Goal: Task Accomplishment & Management: Use online tool/utility

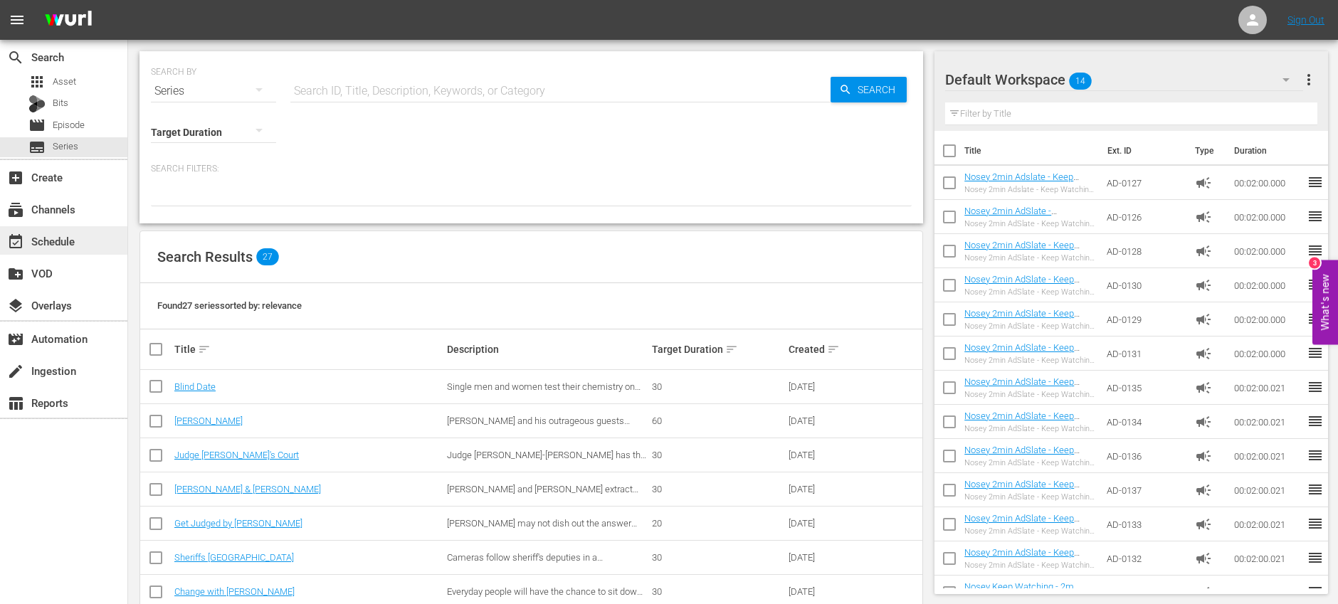
click at [60, 246] on div "event_available Schedule" at bounding box center [40, 239] width 80 height 13
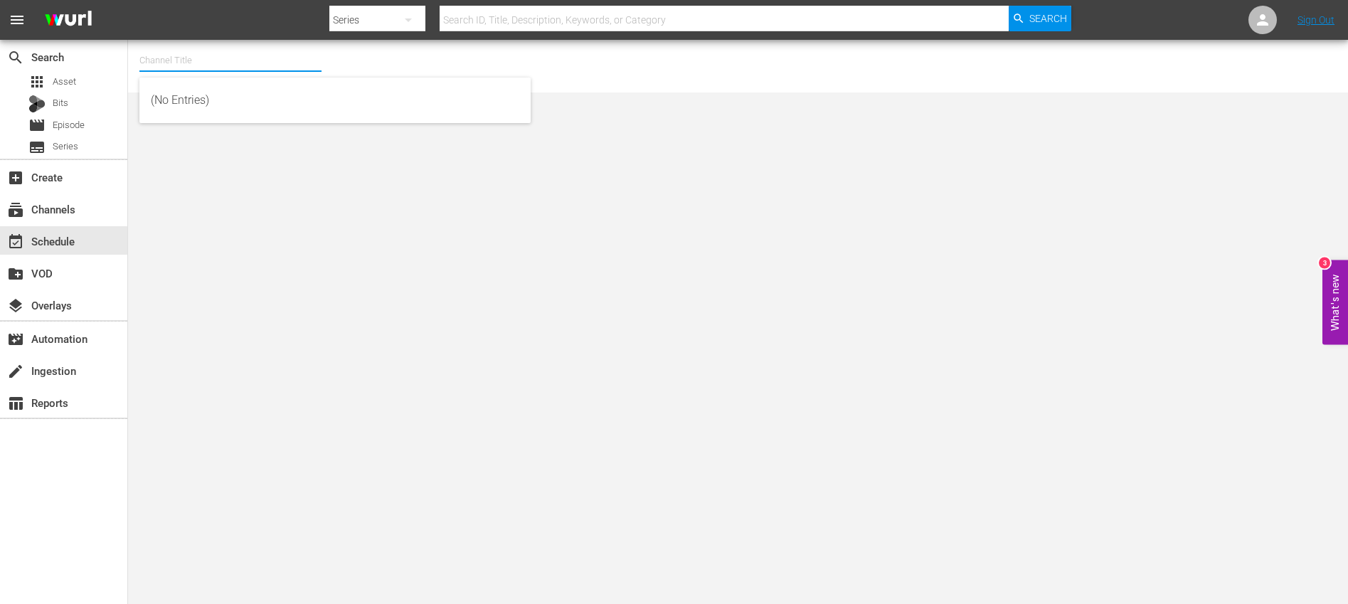
click at [221, 68] on input "text" at bounding box center [230, 60] width 182 height 34
type input "confess"
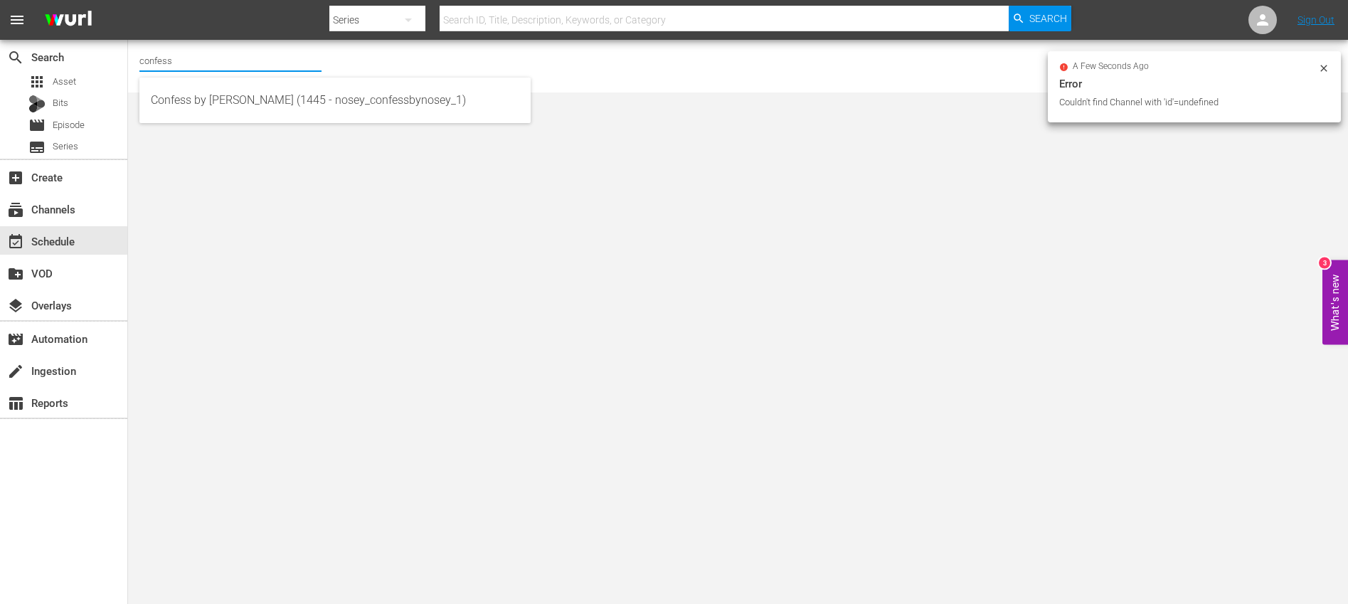
click at [201, 61] on input "confess" at bounding box center [230, 60] width 182 height 34
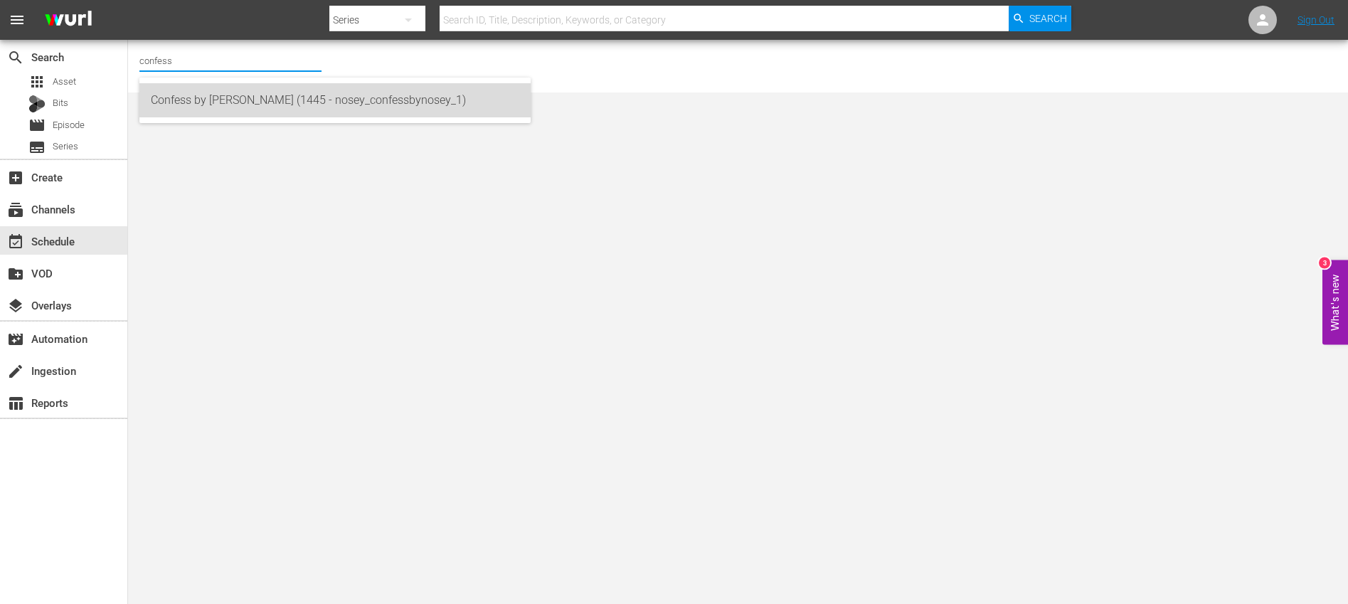
click at [228, 105] on div "Confess by [PERSON_NAME] (1445 - nosey_confessbynosey_1)" at bounding box center [335, 100] width 369 height 34
type input "Confess by [PERSON_NAME] (1445 - nosey_confessbynosey_1)"
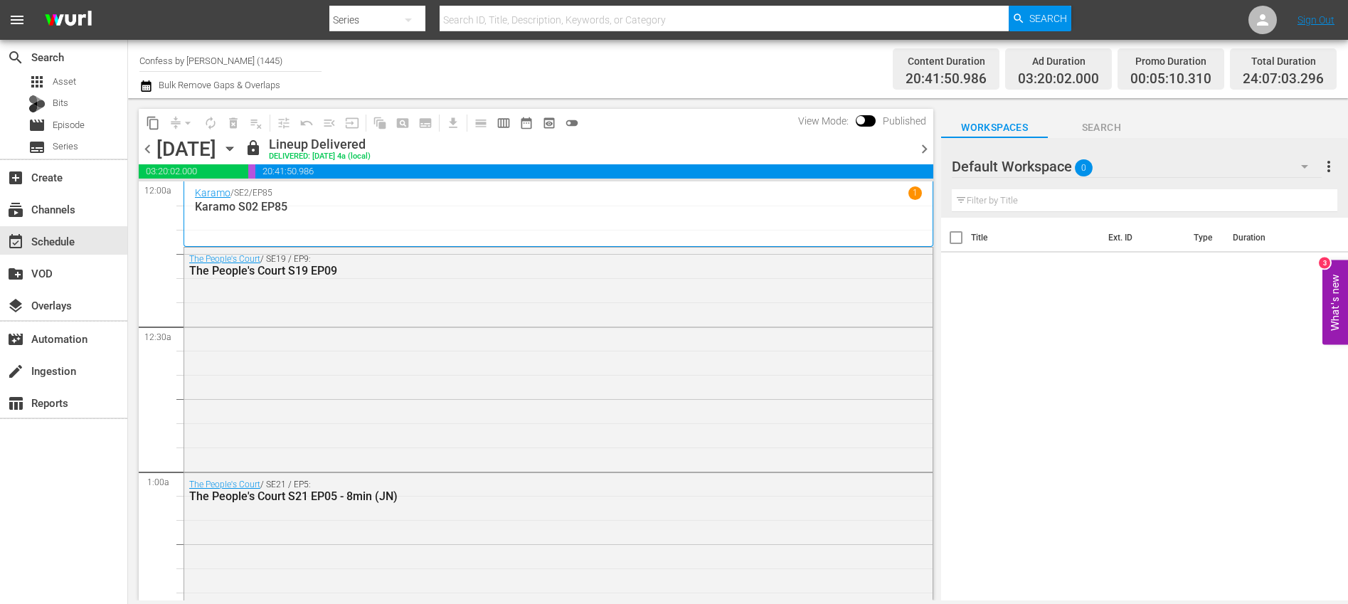
click at [925, 152] on span "chevron_right" at bounding box center [925, 149] width 18 height 18
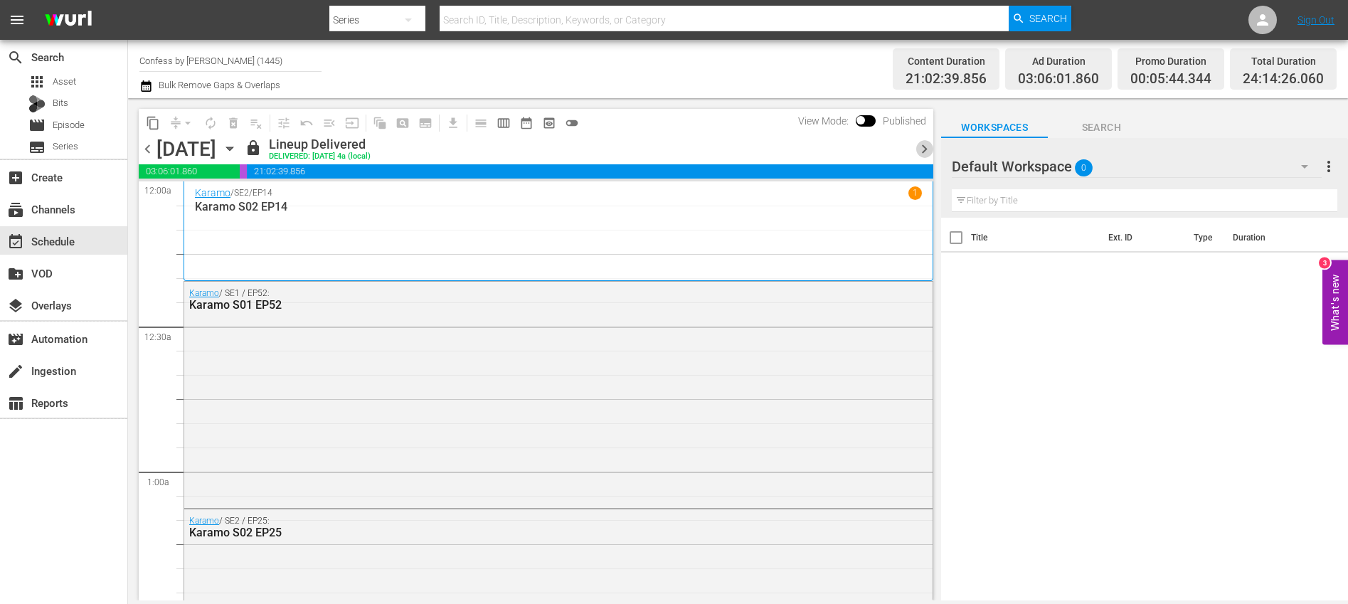
click at [925, 152] on span "chevron_right" at bounding box center [925, 149] width 18 height 18
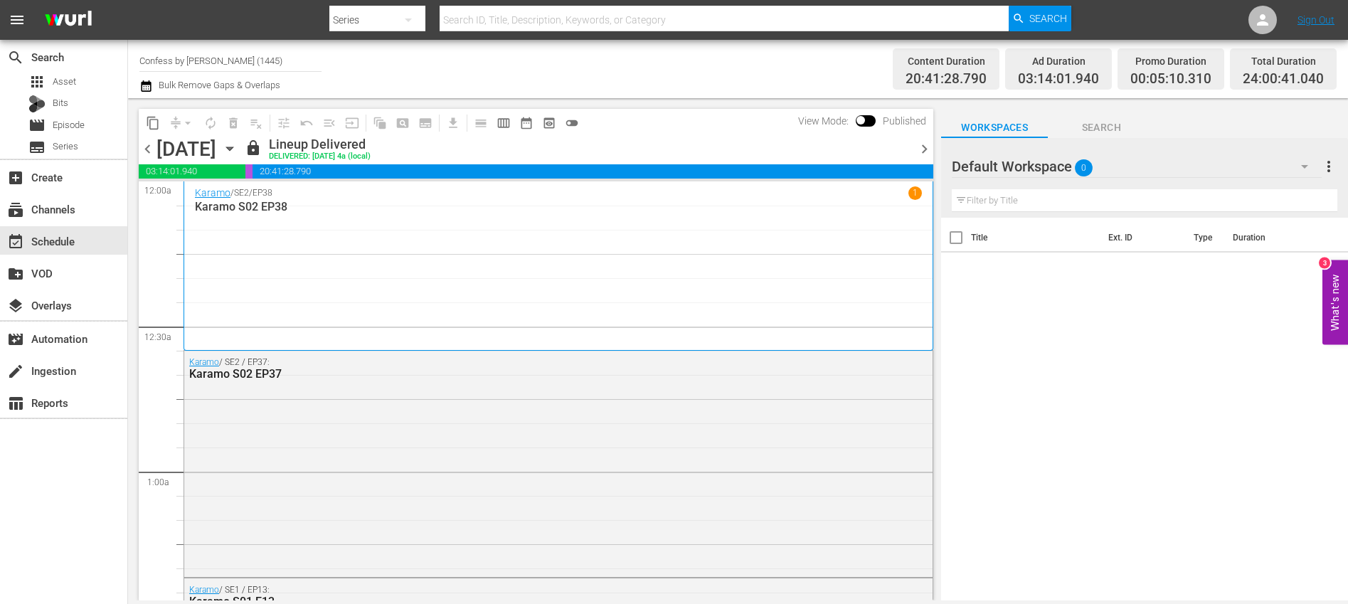
click at [925, 152] on span "chevron_right" at bounding box center [925, 149] width 18 height 18
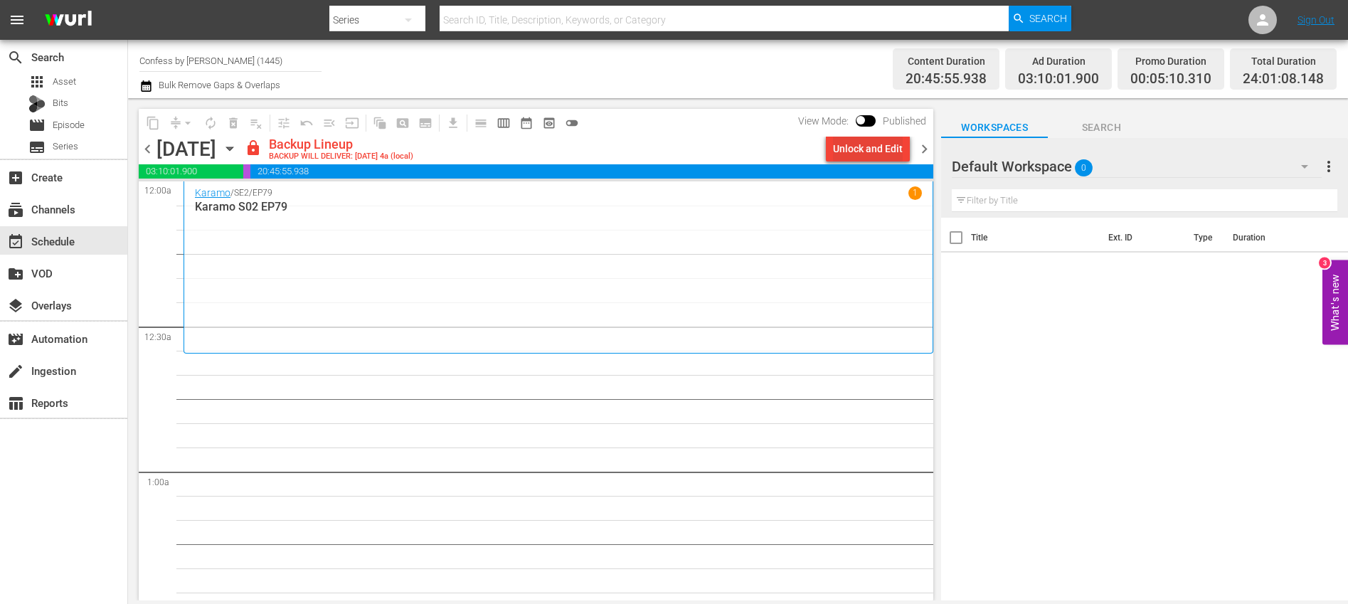
click at [832, 146] on button "Unlock and Edit" at bounding box center [868, 149] width 84 height 26
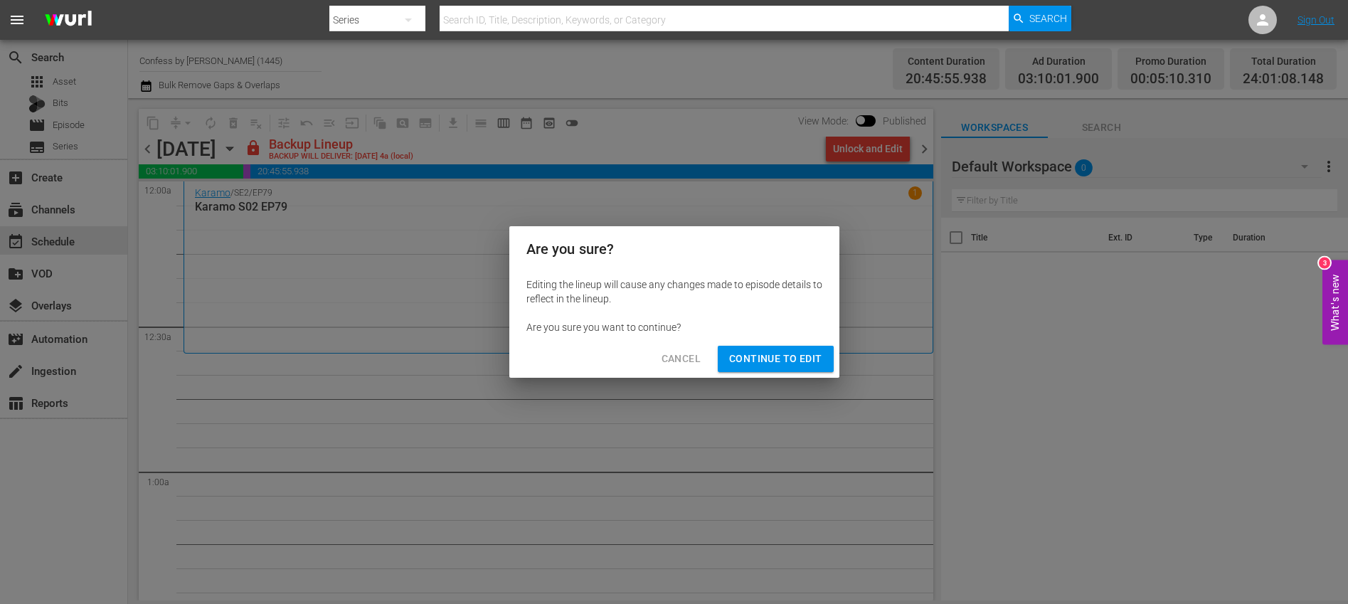
click at [795, 358] on span "Continue to Edit" at bounding box center [775, 359] width 93 height 18
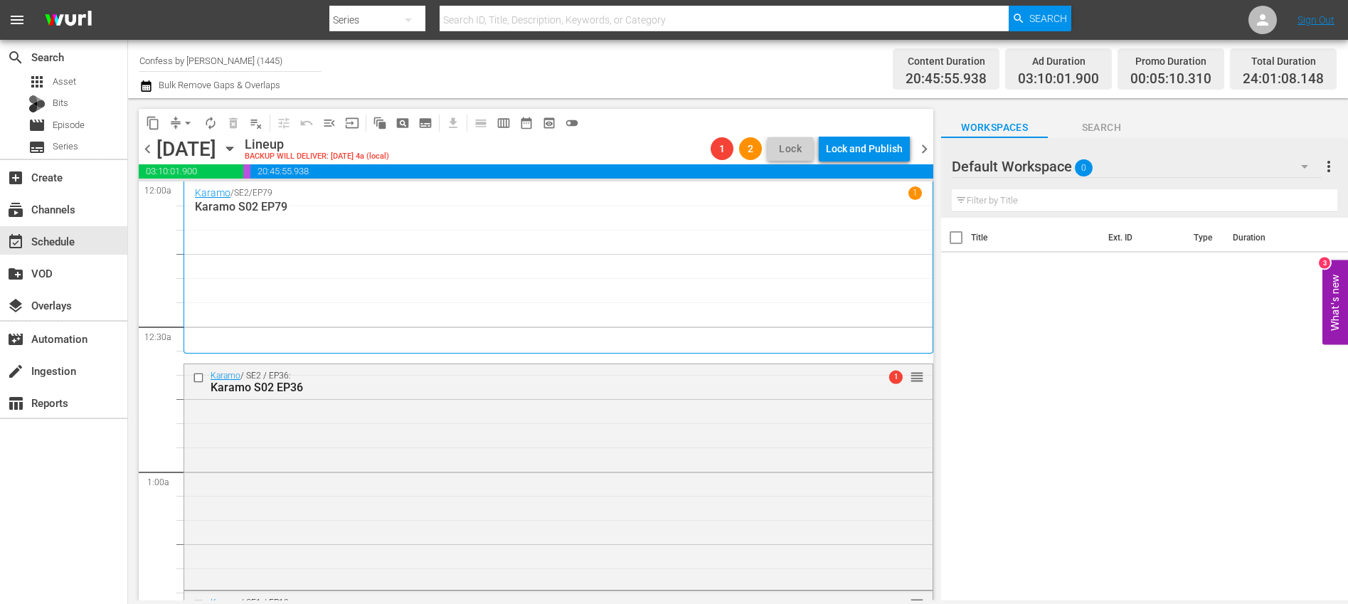
click at [147, 88] on icon "button" at bounding box center [146, 86] width 14 height 17
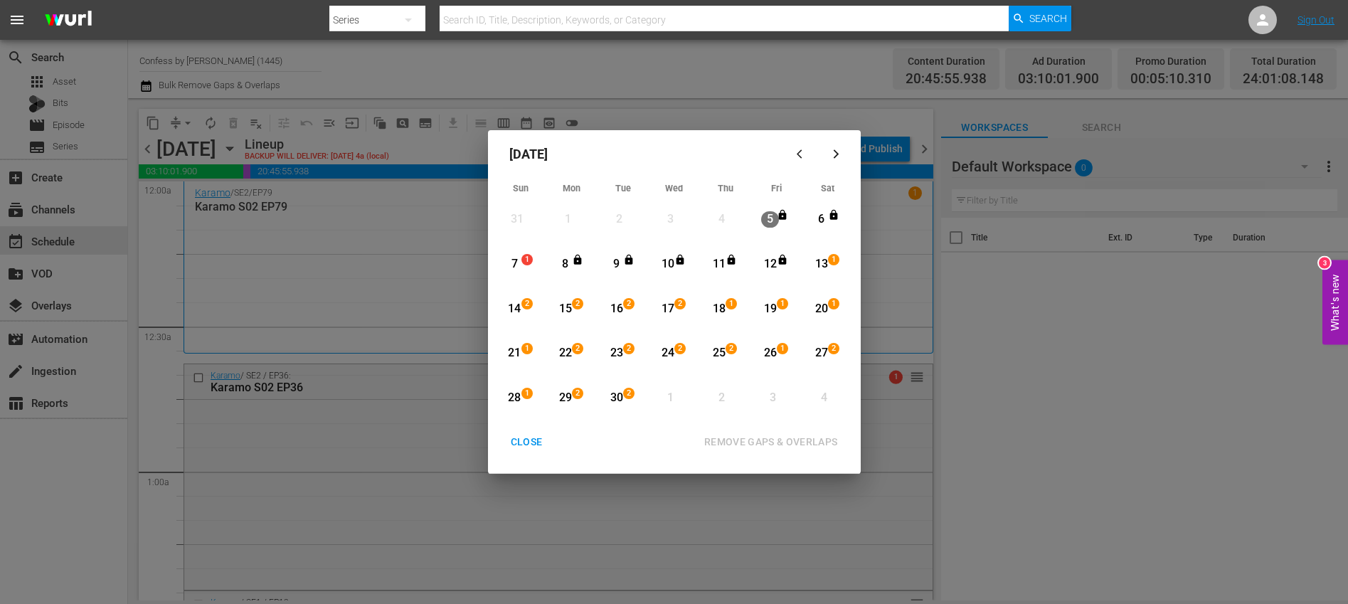
click at [510, 261] on div "7" at bounding box center [515, 264] width 18 height 16
click at [769, 268] on div "12" at bounding box center [770, 264] width 18 height 16
click at [773, 443] on div "REMOVE GAPS & OVERLAPS" at bounding box center [771, 442] width 157 height 18
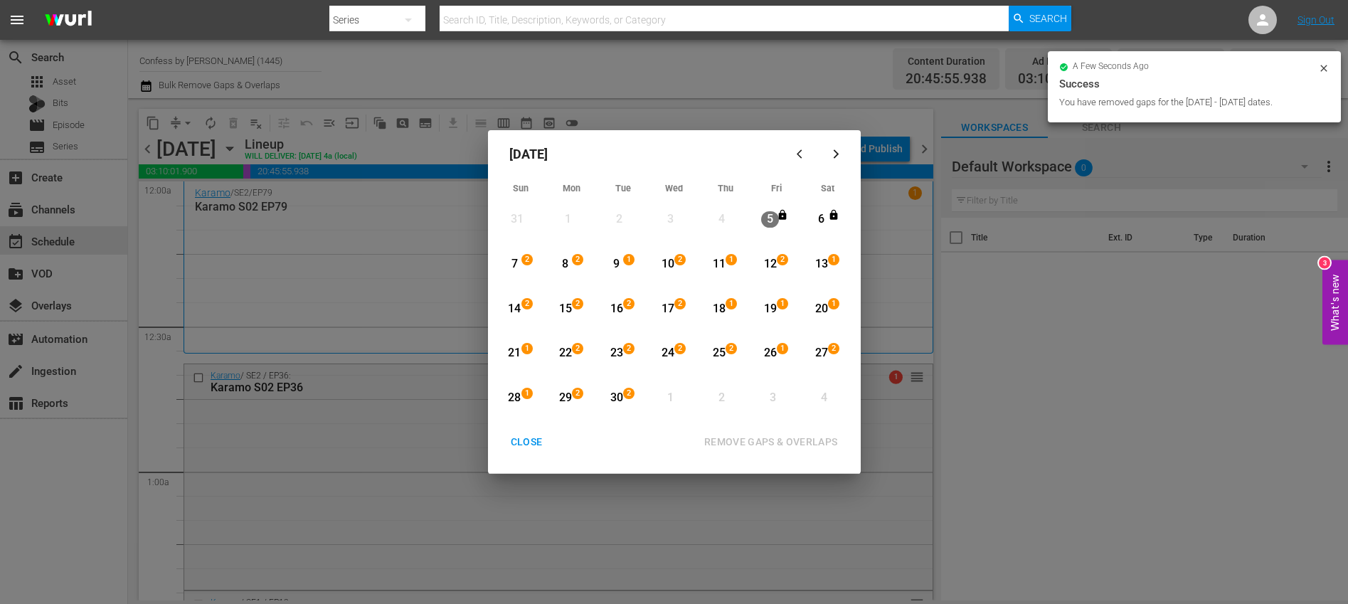
click at [534, 445] on div "CLOSE" at bounding box center [527, 442] width 55 height 18
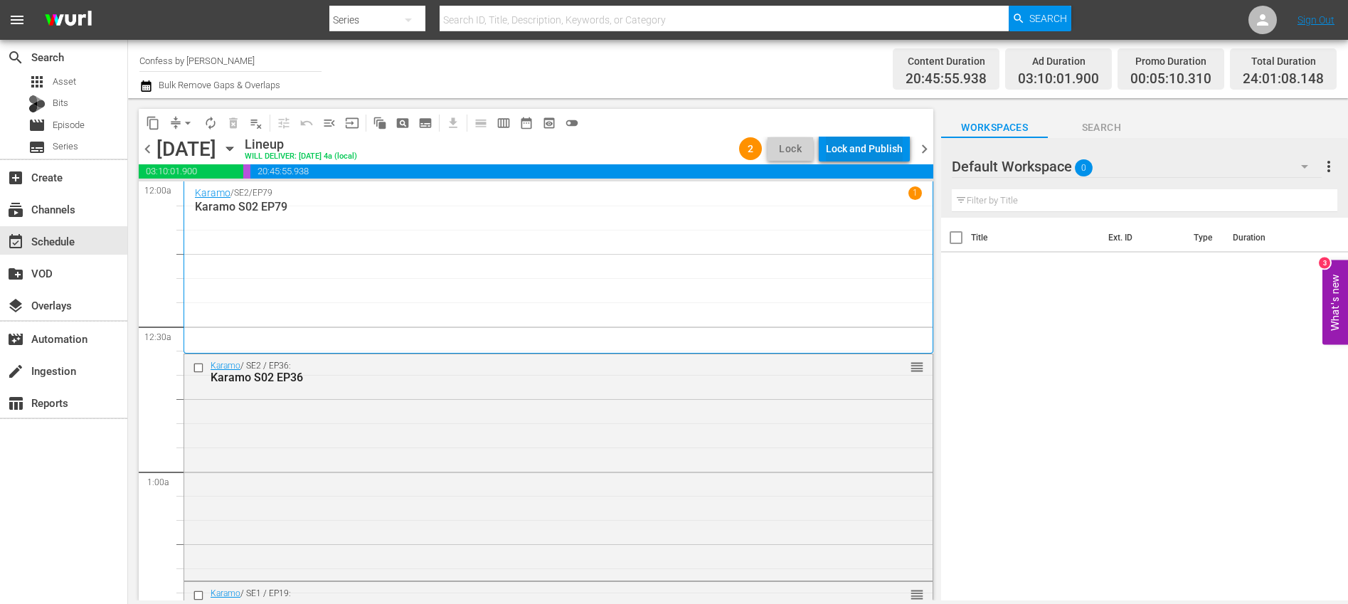
click at [848, 147] on div "Lock and Publish" at bounding box center [864, 149] width 77 height 26
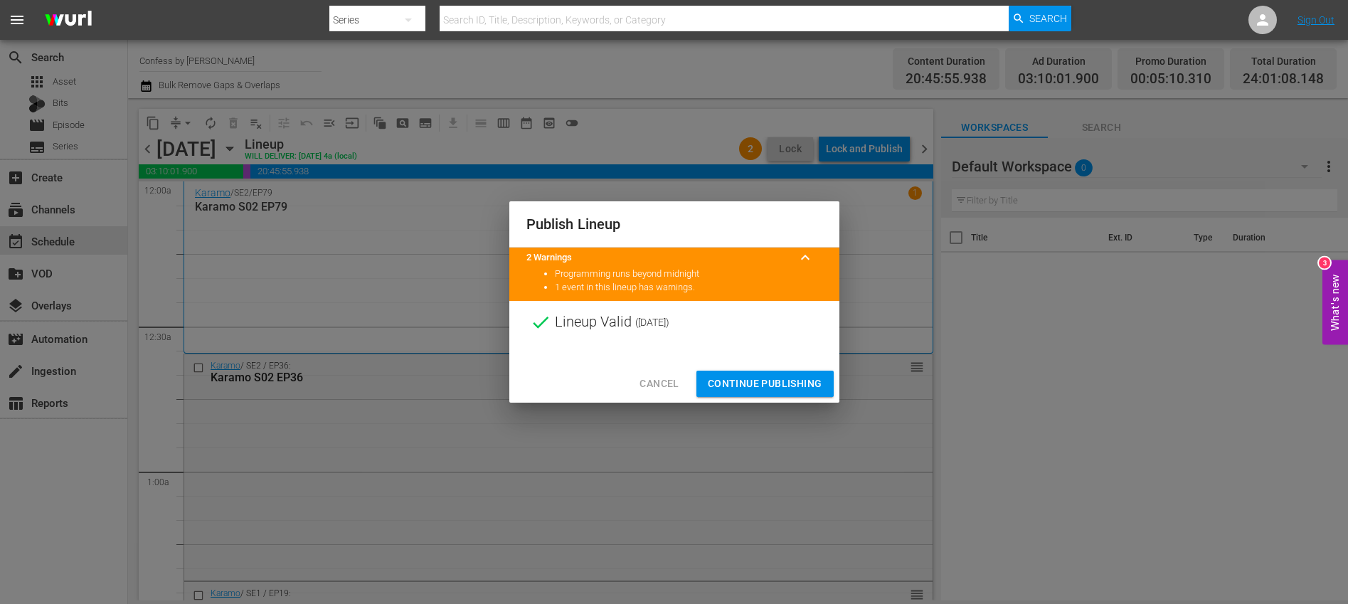
click at [769, 389] on span "Continue Publishing" at bounding box center [765, 384] width 115 height 18
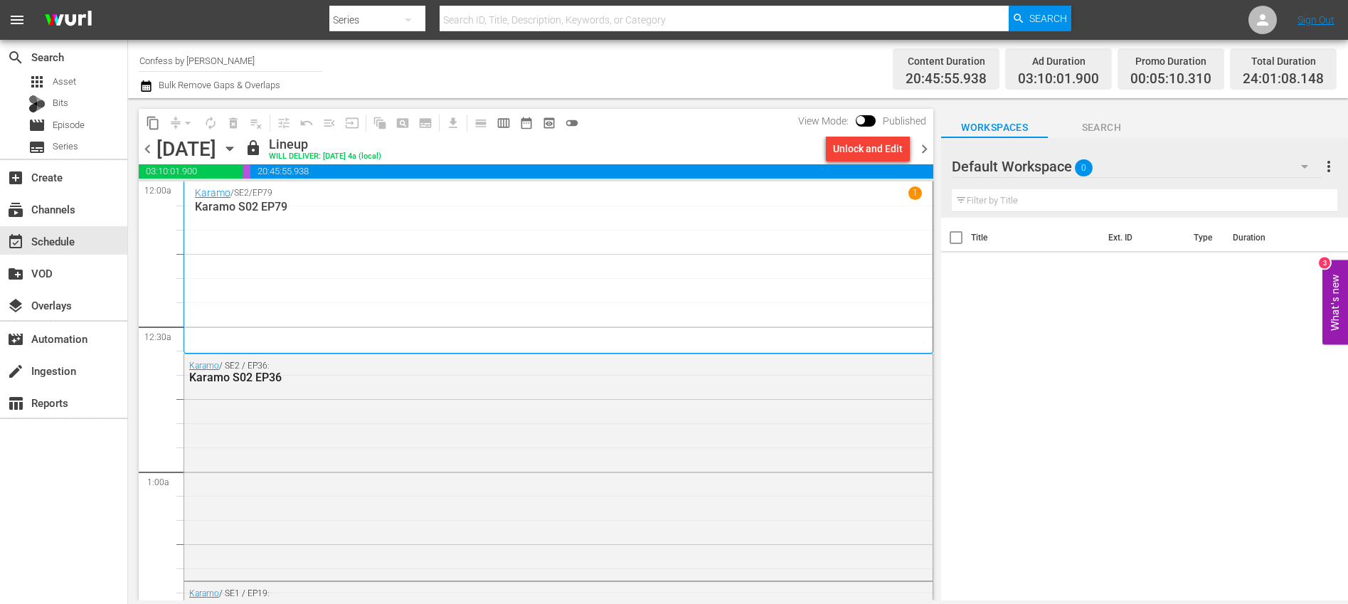
click at [927, 148] on span "chevron_right" at bounding box center [925, 149] width 18 height 18
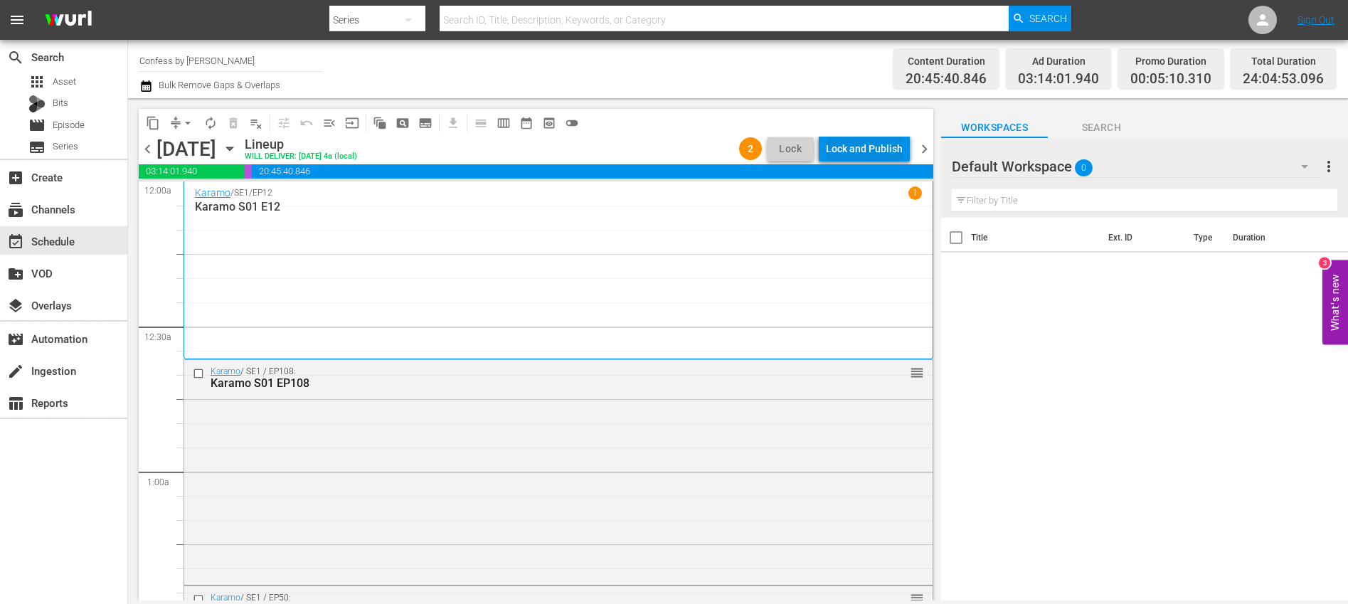
click at [882, 152] on div "Lock and Publish" at bounding box center [864, 149] width 77 height 26
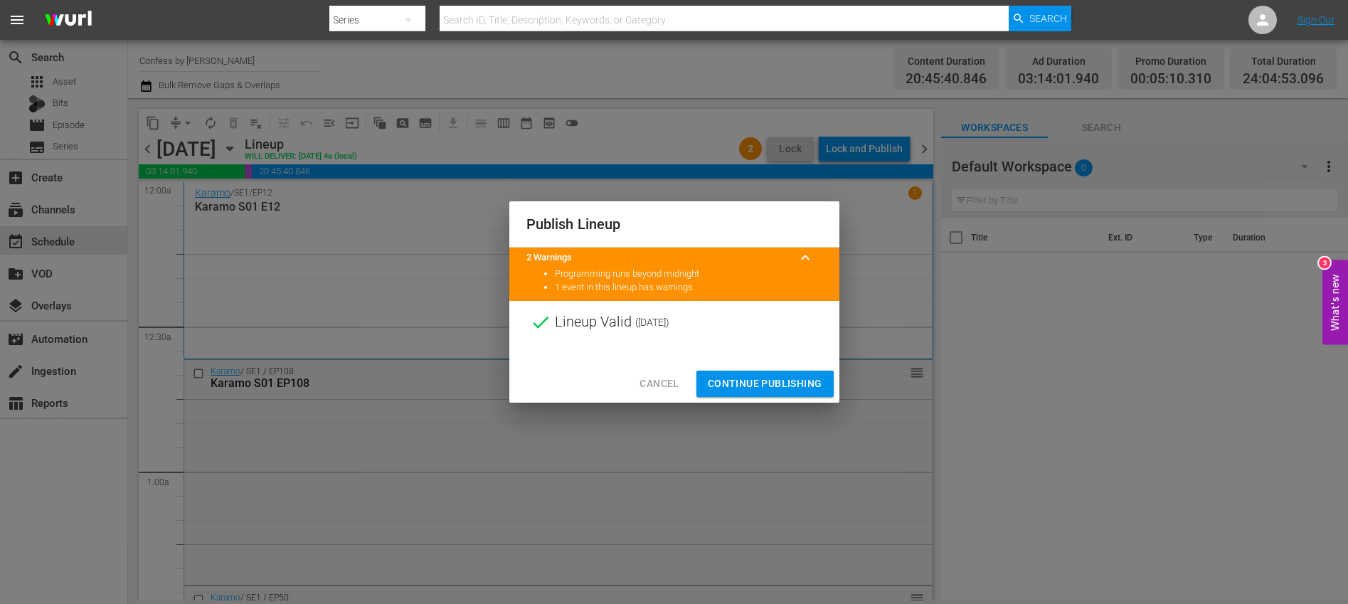
drag, startPoint x: 777, startPoint y: 378, endPoint x: 794, endPoint y: 352, distance: 30.8
click at [777, 378] on span "Continue Publishing" at bounding box center [765, 384] width 115 height 18
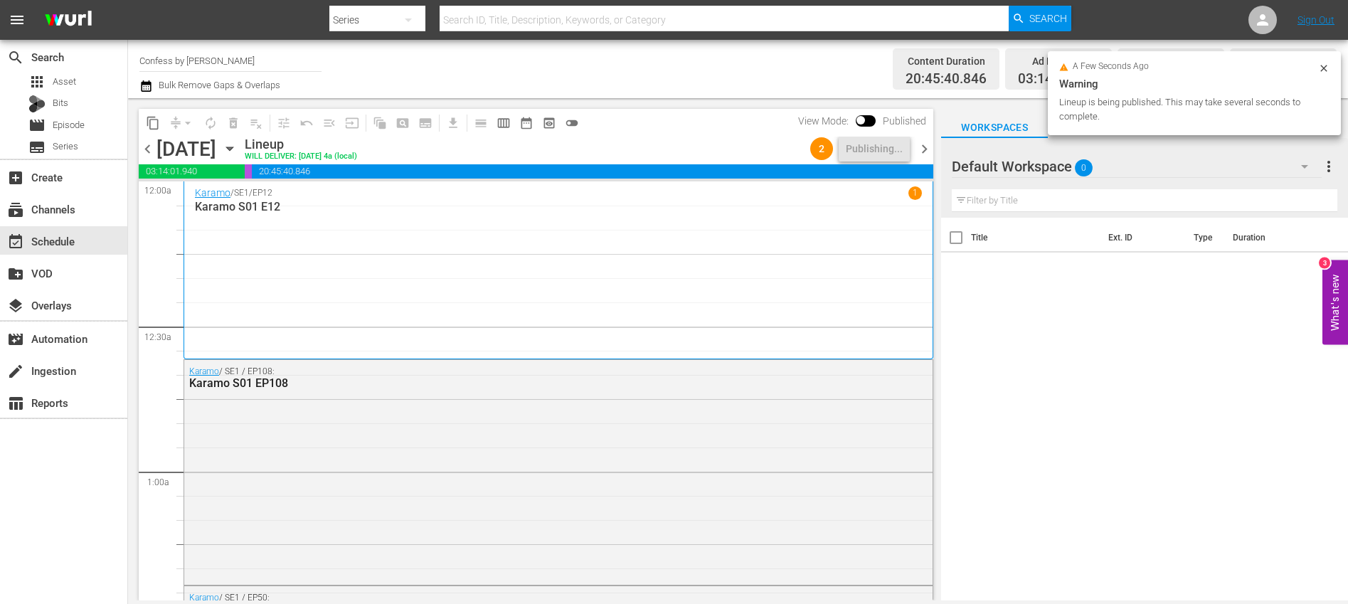
click at [927, 149] on span "chevron_right" at bounding box center [925, 149] width 18 height 18
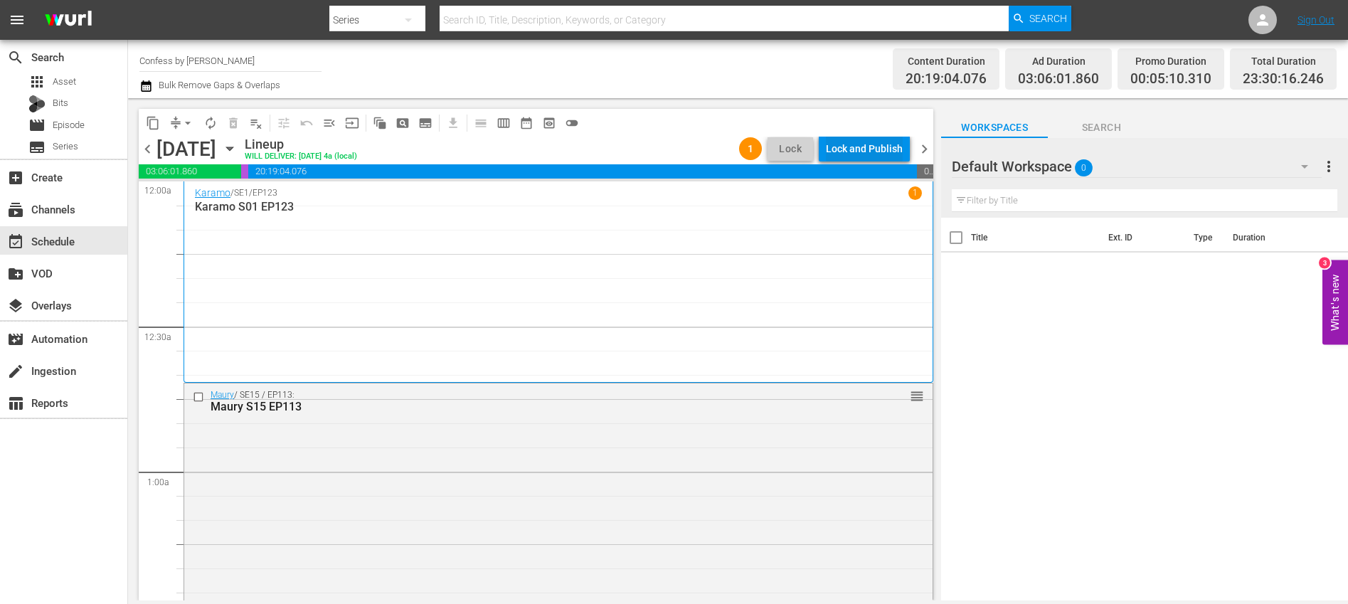
click at [852, 149] on div "Lock and Publish" at bounding box center [864, 149] width 77 height 26
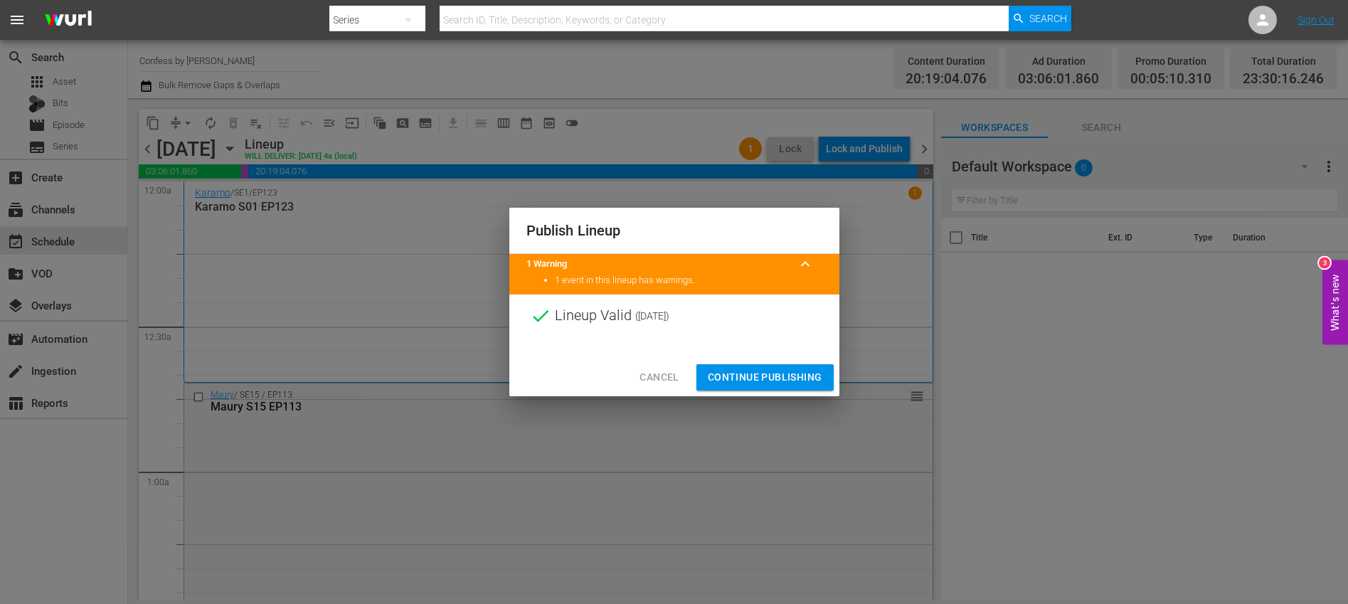
click at [773, 375] on span "Continue Publishing" at bounding box center [765, 378] width 115 height 18
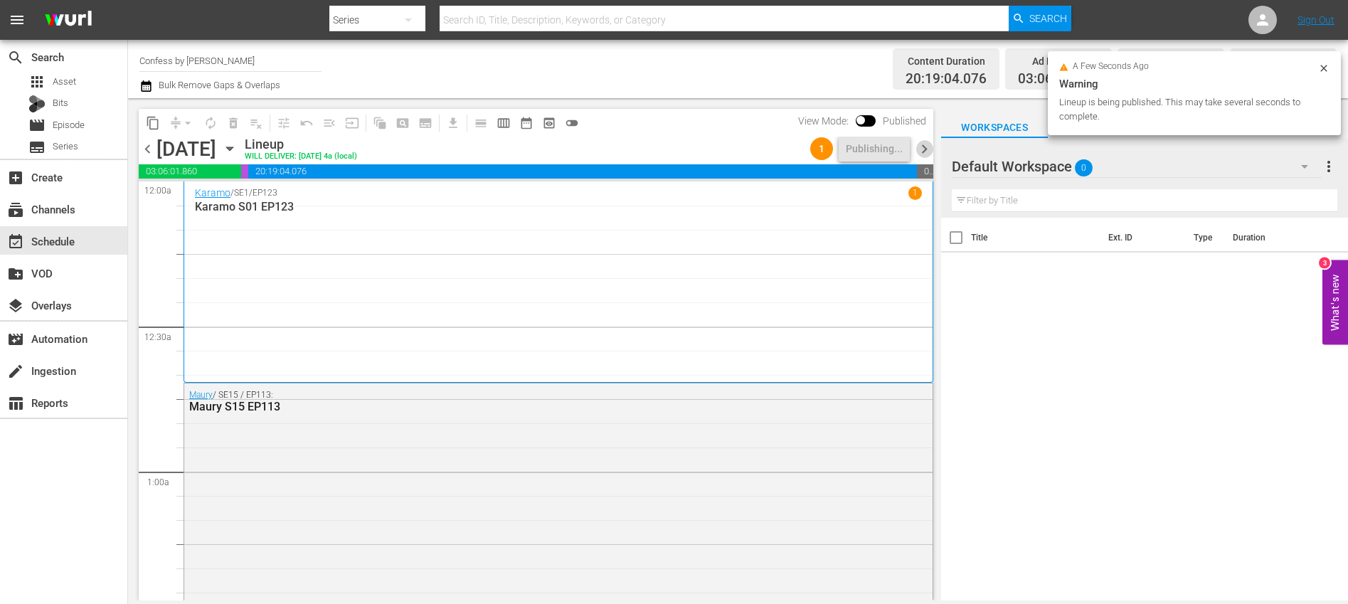
click at [929, 149] on span "chevron_right" at bounding box center [925, 149] width 18 height 18
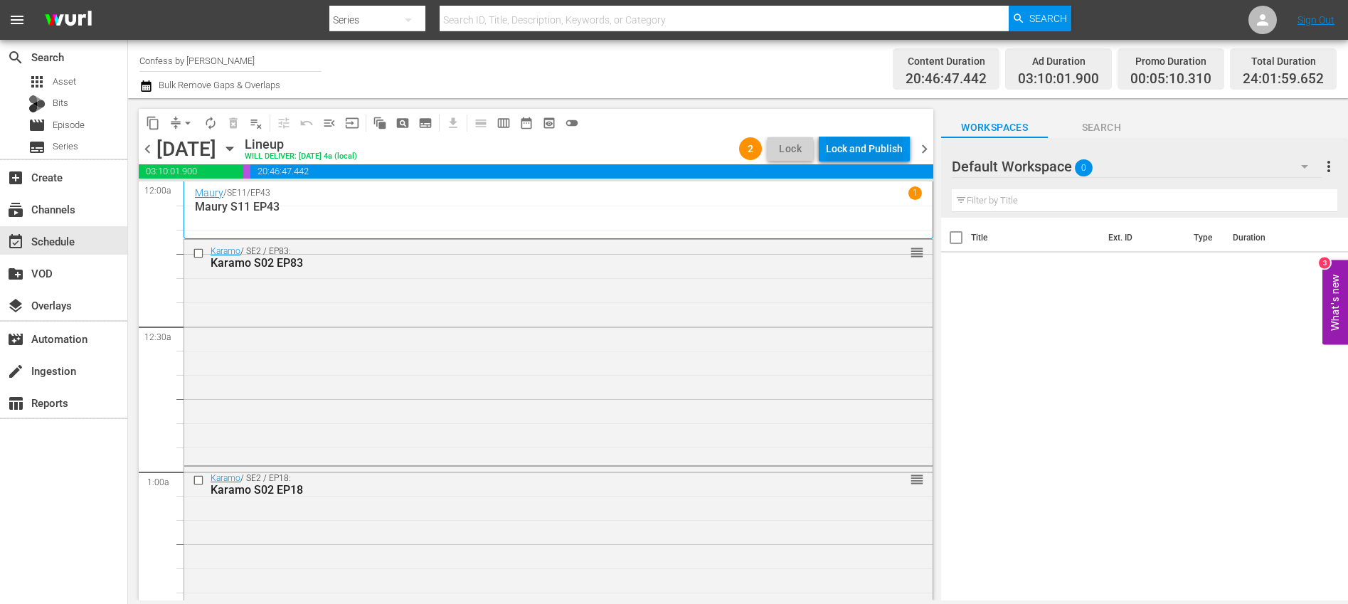
click at [885, 149] on div "Lock and Publish" at bounding box center [864, 149] width 77 height 26
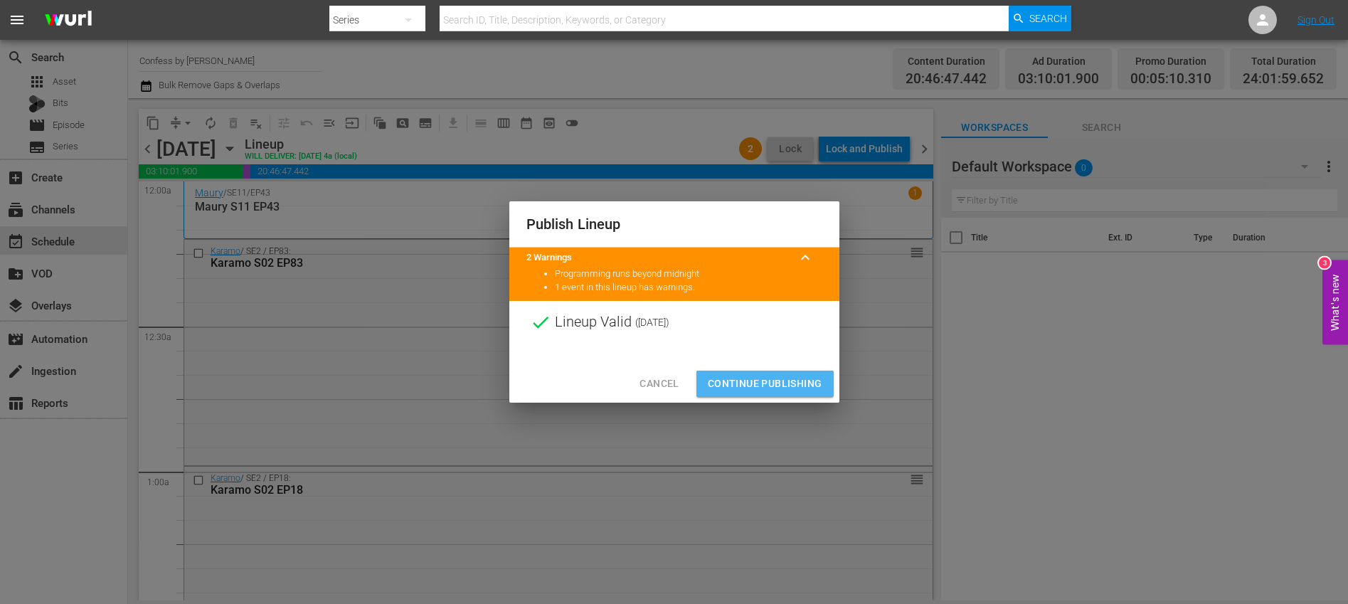
click at [770, 388] on span "Continue Publishing" at bounding box center [765, 384] width 115 height 18
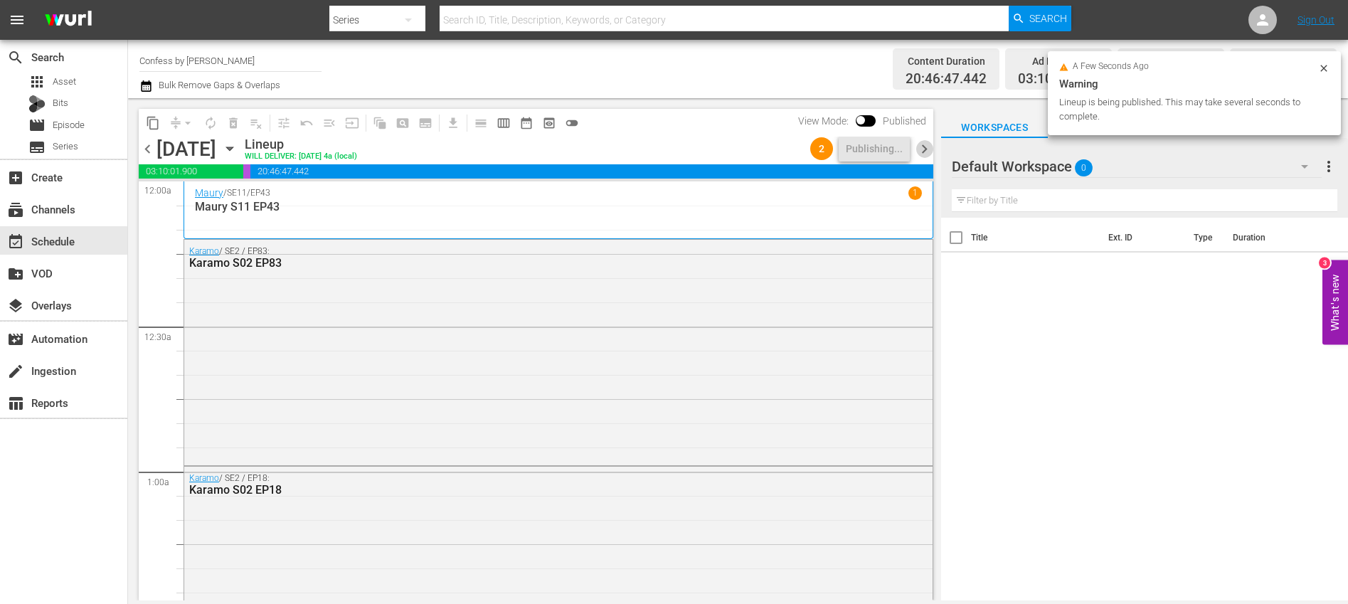
click at [926, 146] on span "chevron_right" at bounding box center [925, 149] width 18 height 18
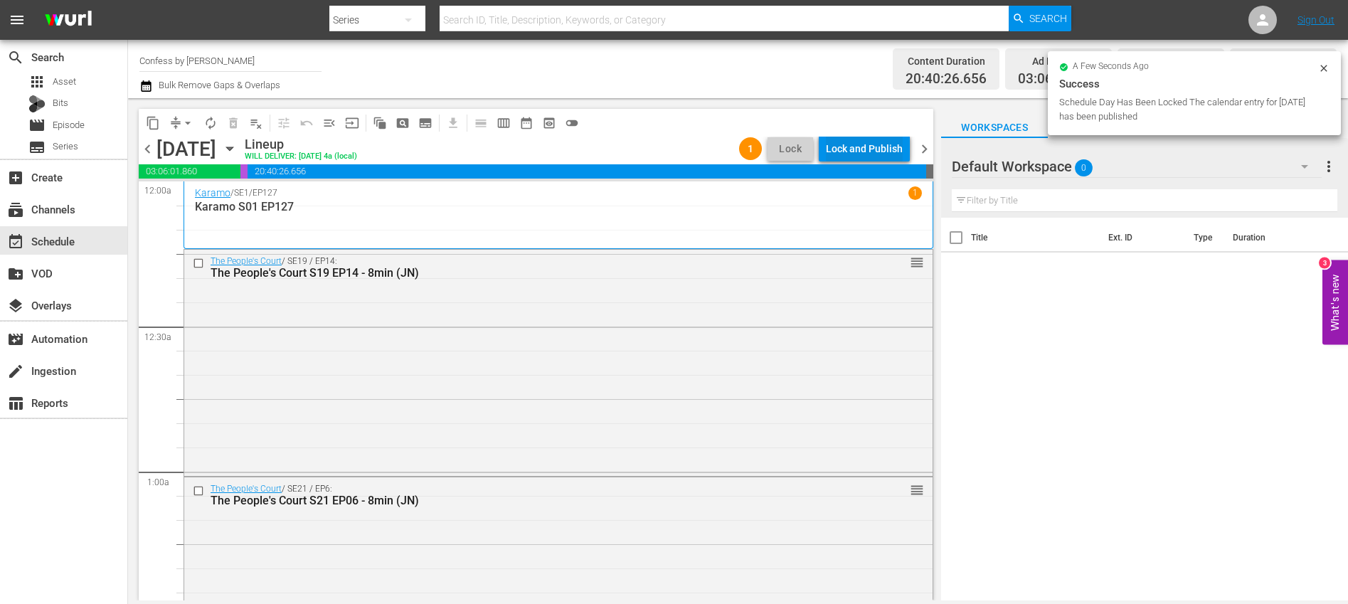
click at [882, 149] on div "Lock and Publish" at bounding box center [864, 149] width 77 height 26
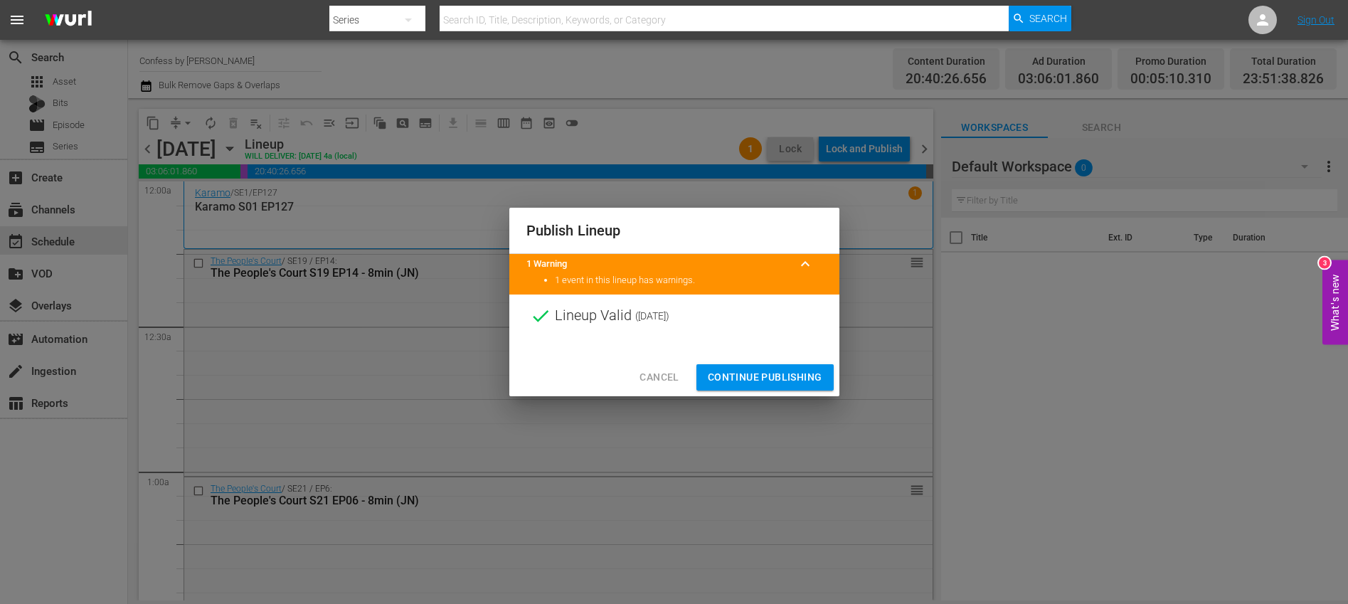
click at [797, 374] on span "Continue Publishing" at bounding box center [765, 378] width 115 height 18
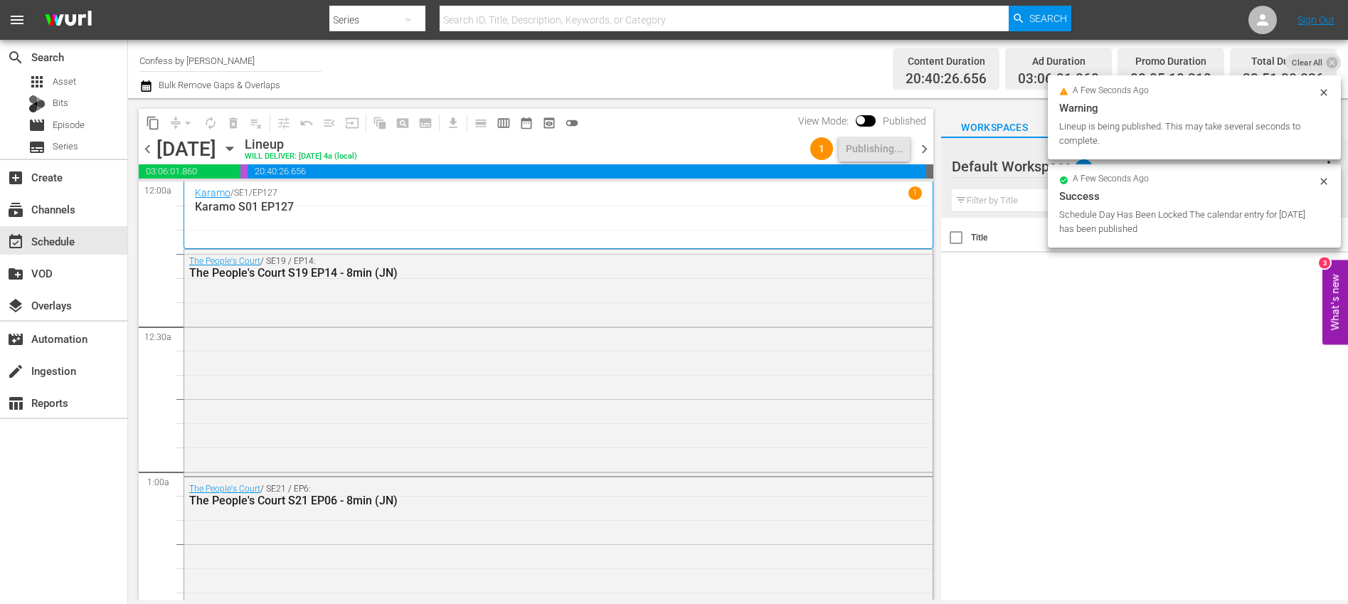
click at [925, 144] on span "chevron_right" at bounding box center [925, 149] width 18 height 18
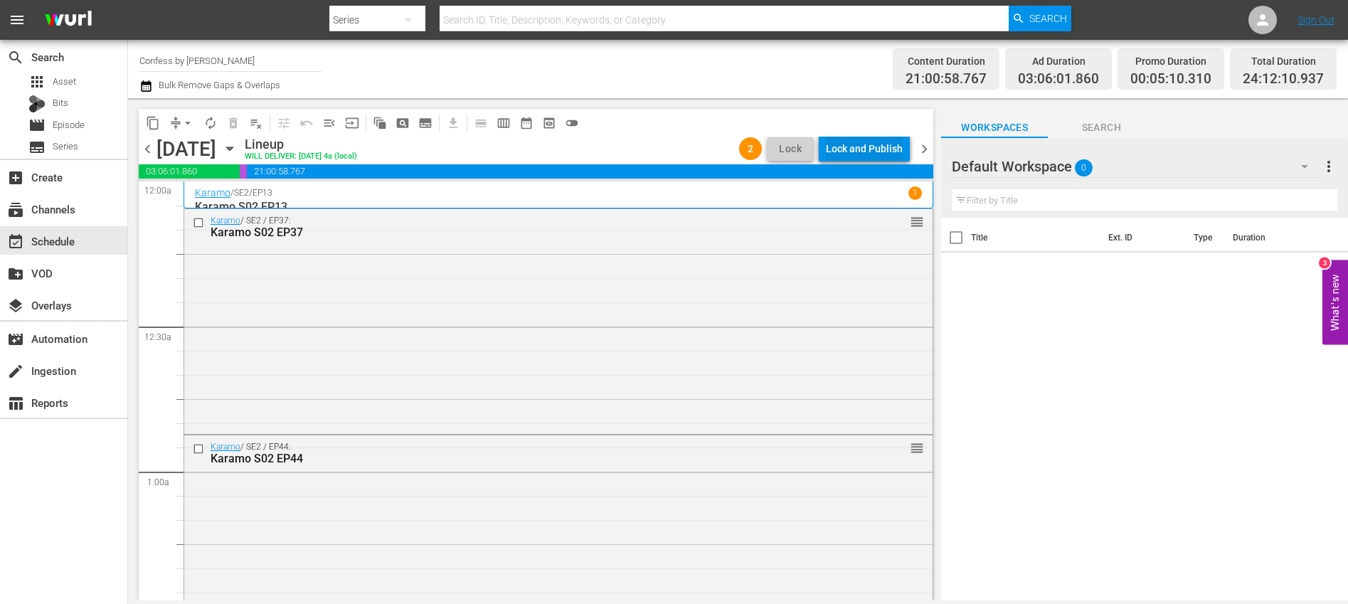
click at [857, 149] on div "Lock and Publish" at bounding box center [864, 149] width 77 height 26
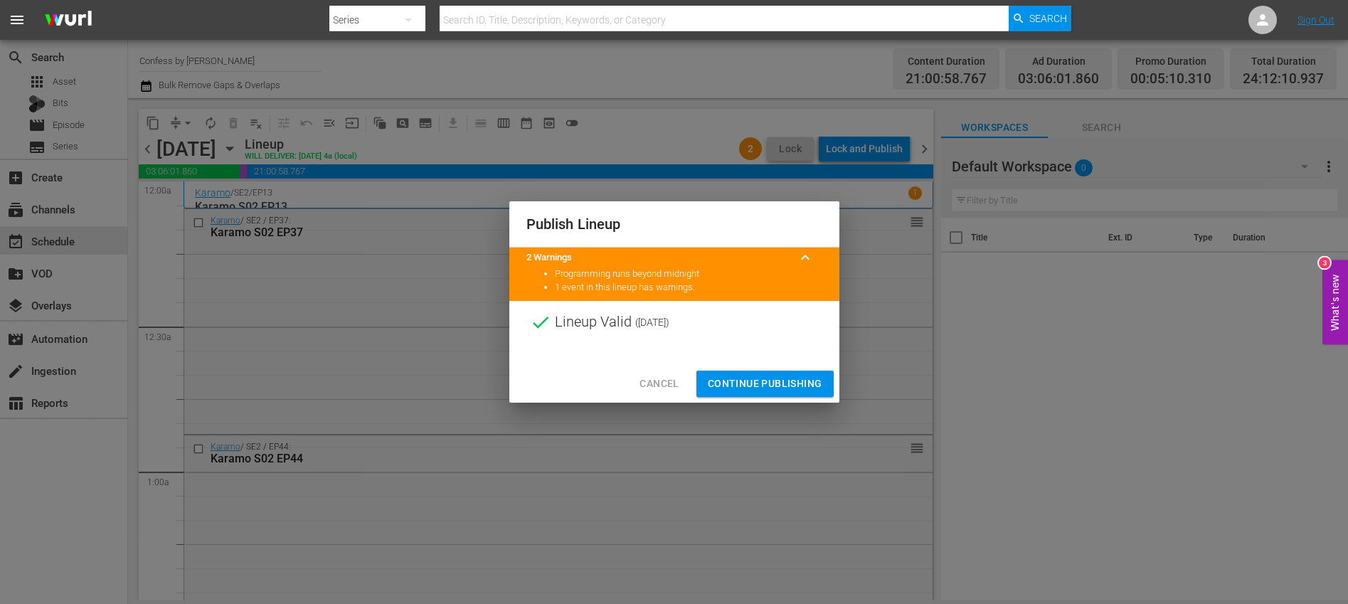
click at [768, 387] on span "Continue Publishing" at bounding box center [765, 384] width 115 height 18
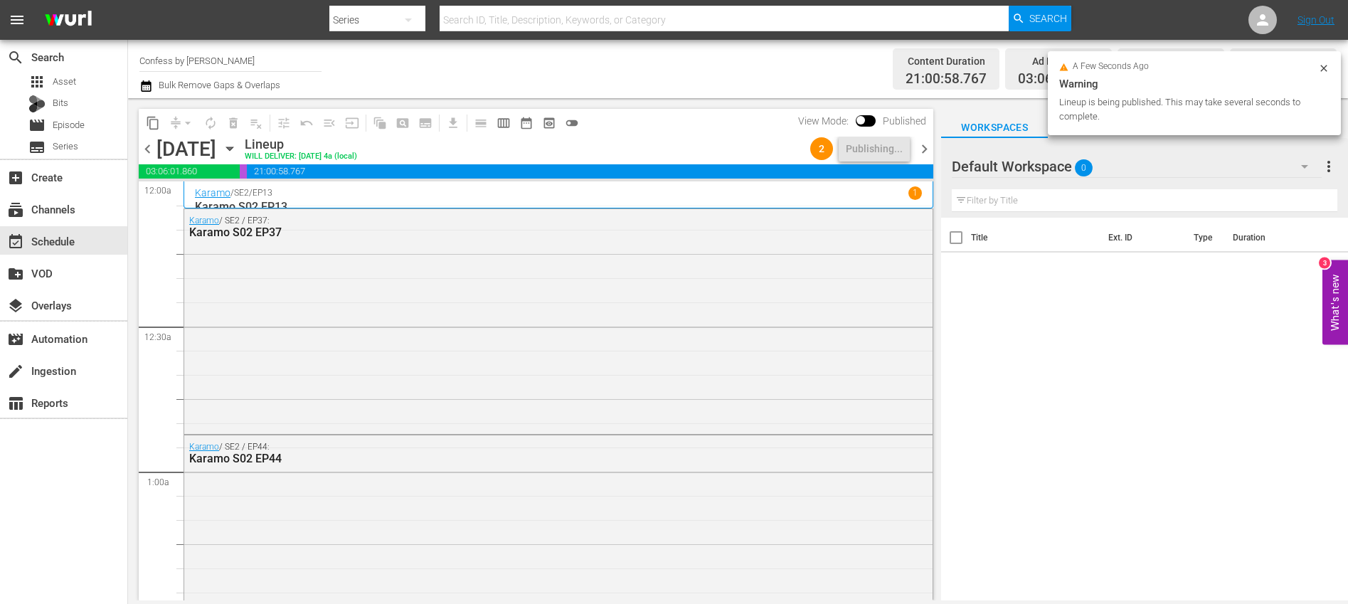
click at [927, 149] on span "chevron_right" at bounding box center [925, 149] width 18 height 18
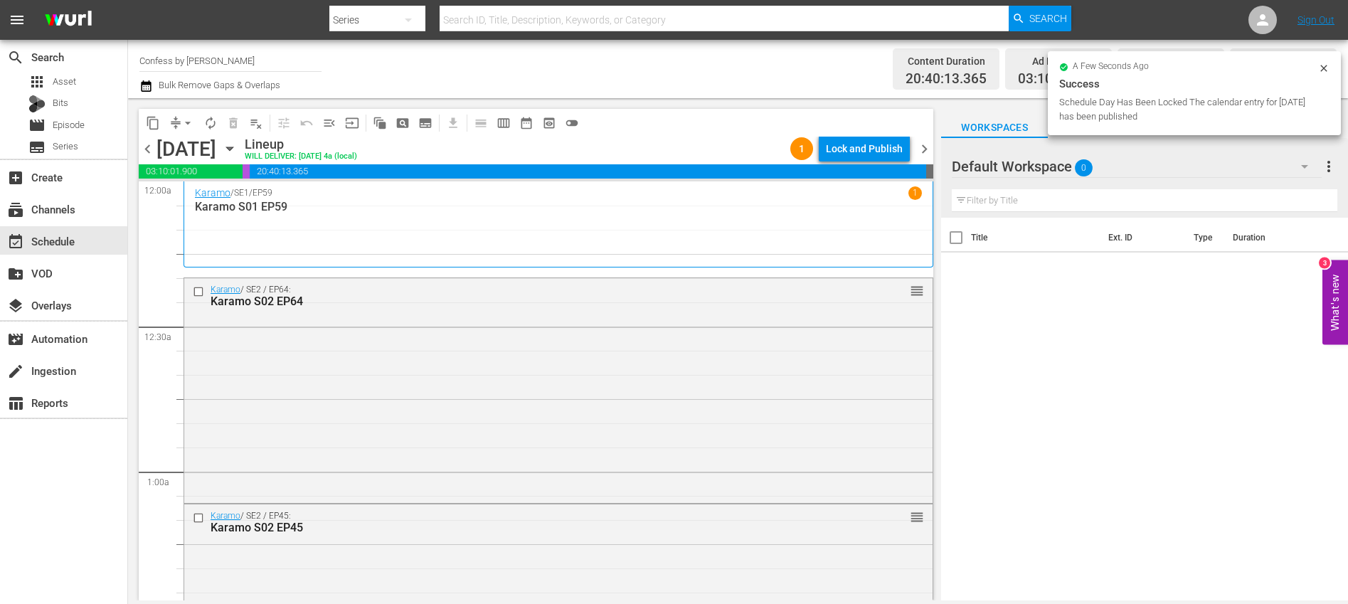
click at [151, 154] on span "chevron_left" at bounding box center [148, 149] width 18 height 18
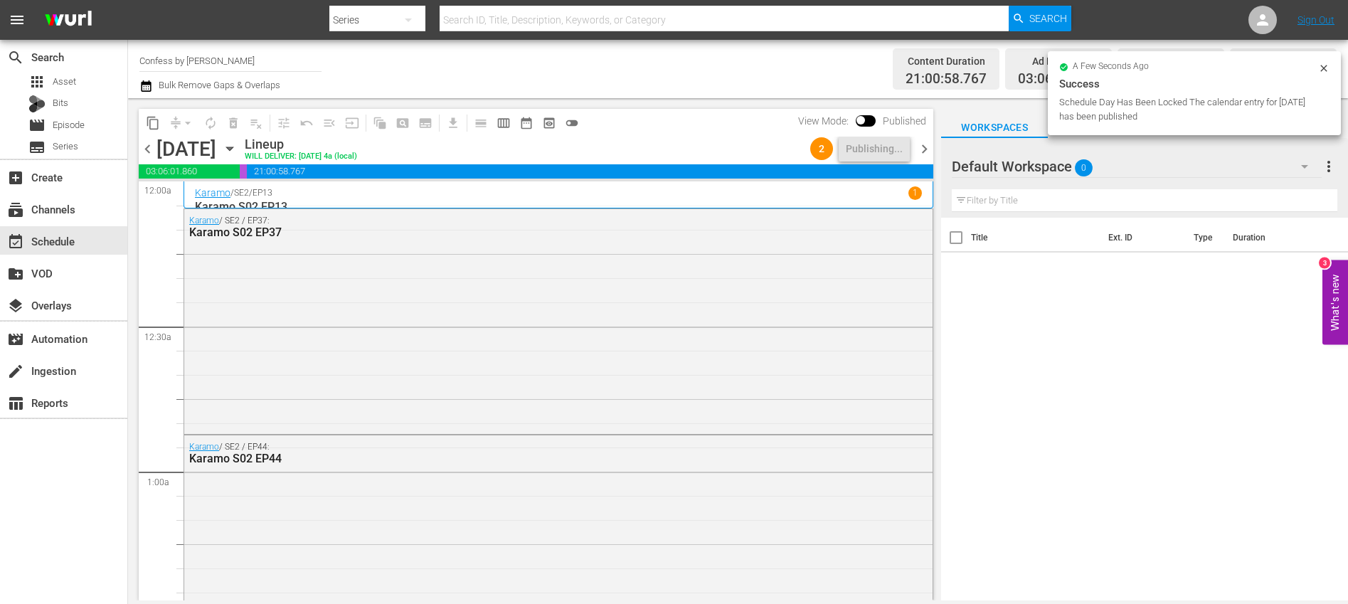
click at [921, 147] on span "chevron_right" at bounding box center [925, 149] width 18 height 18
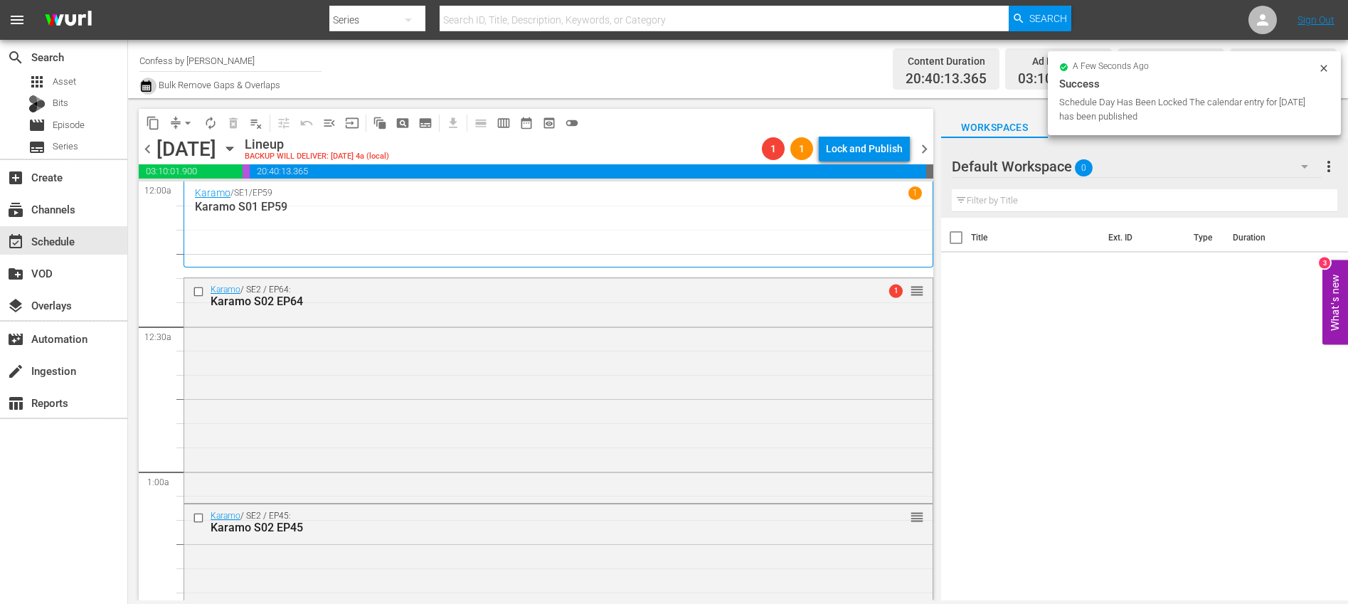
click at [146, 84] on icon "button" at bounding box center [146, 85] width 10 height 11
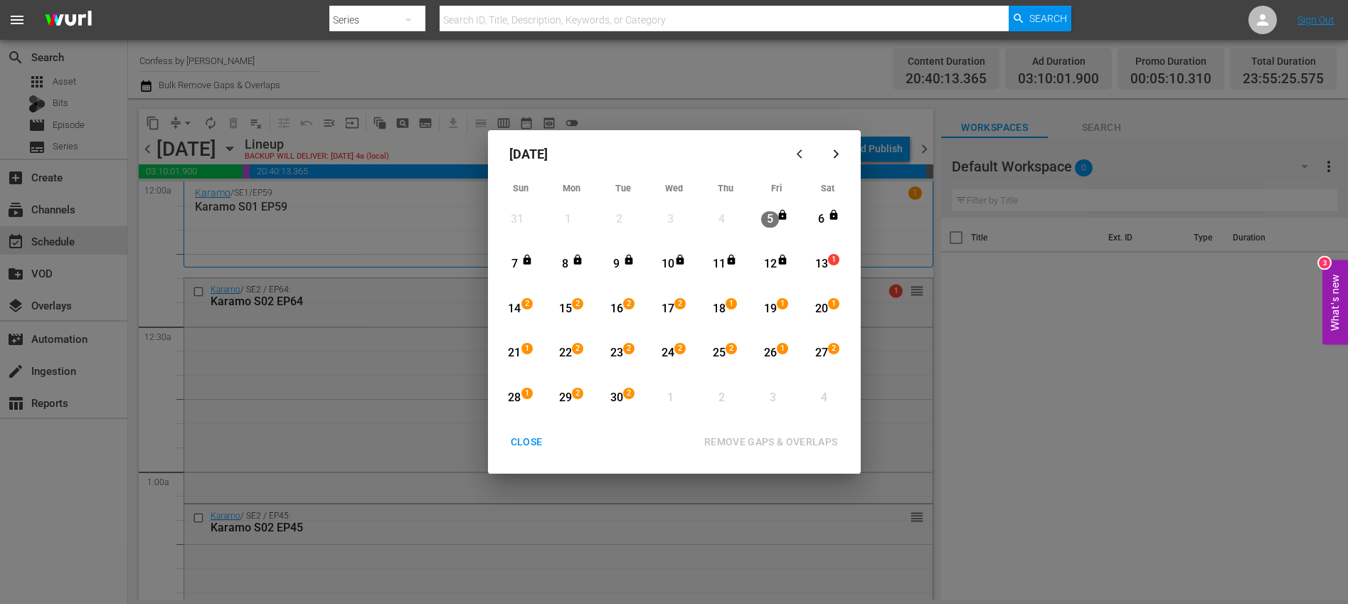
click at [824, 264] on div "13" at bounding box center [822, 264] width 18 height 16
click at [616, 396] on div "30" at bounding box center [617, 398] width 18 height 16
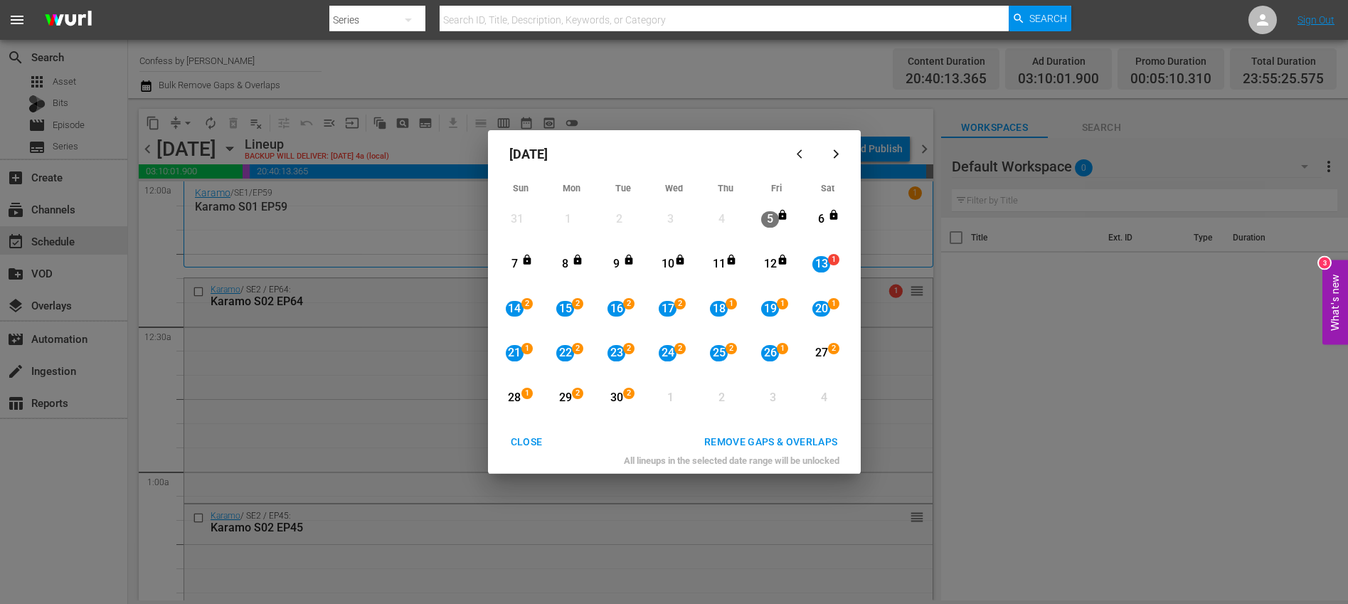
click at [753, 440] on div "REMOVE GAPS & OVERLAPS" at bounding box center [771, 442] width 157 height 18
